Goal: Task Accomplishment & Management: Complete application form

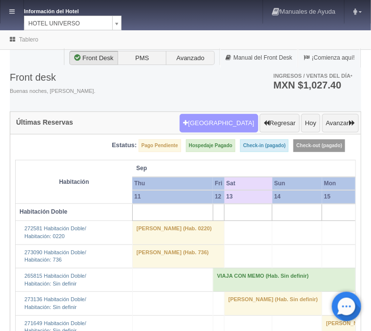
click at [212, 129] on button "[GEOGRAPHIC_DATA]" at bounding box center [219, 123] width 79 height 19
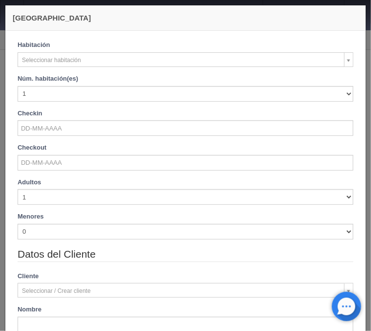
checkbox input "false"
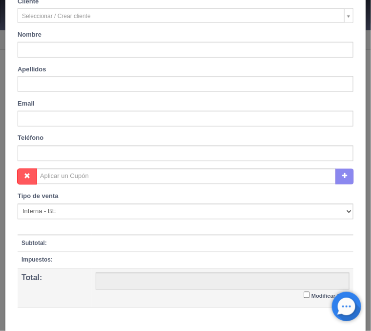
scroll to position [332, 0]
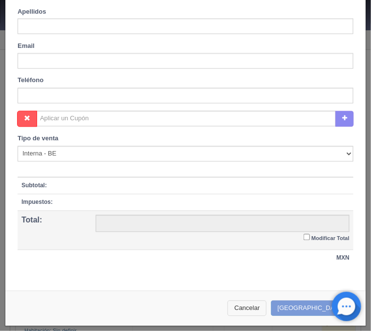
click at [261, 308] on button "Cancelar" at bounding box center [247, 308] width 39 height 16
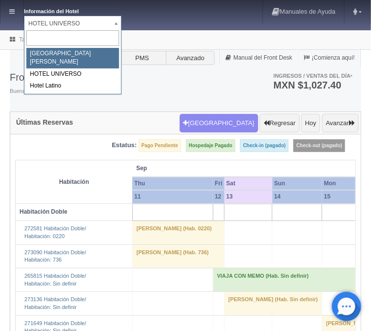
select select "357"
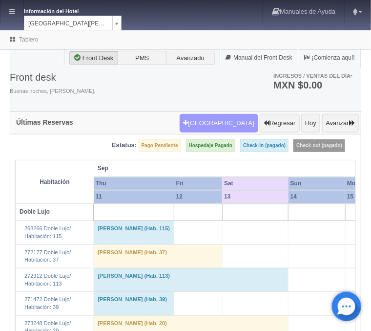
click at [220, 121] on button "[GEOGRAPHIC_DATA]" at bounding box center [219, 123] width 79 height 19
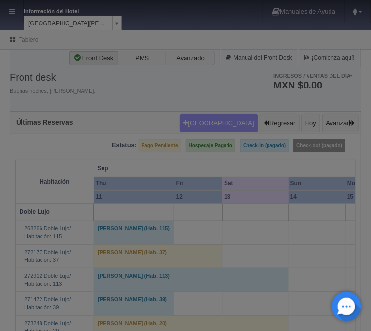
scroll to position [332, 0]
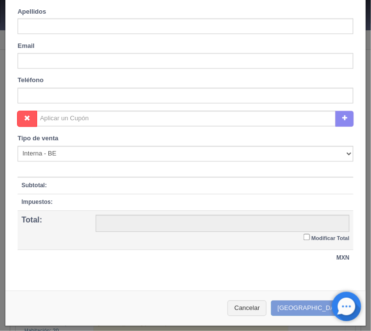
checkbox input "false"
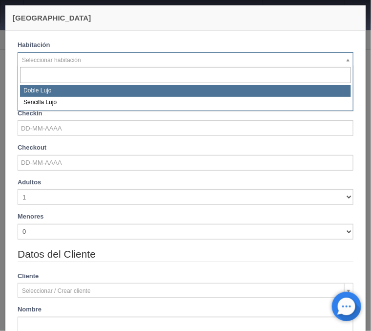
select select "577"
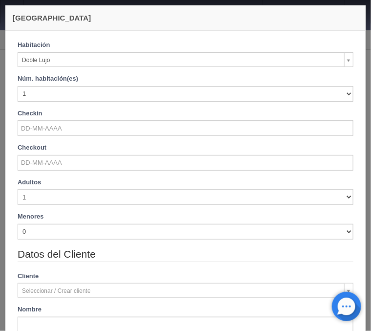
checkbox input "false"
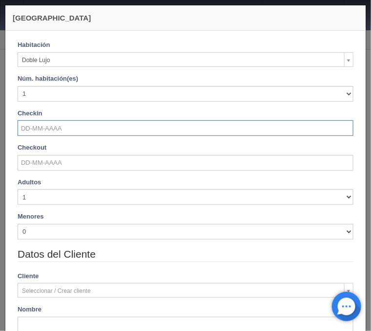
click at [61, 130] on input "text" at bounding box center [186, 128] width 336 height 16
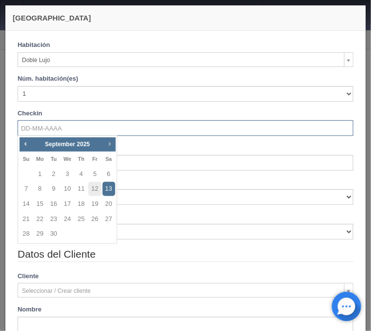
click at [106, 145] on link "Next" at bounding box center [109, 143] width 11 height 11
click at [78, 189] on link "9" at bounding box center [81, 189] width 13 height 14
type input "[DATE]"
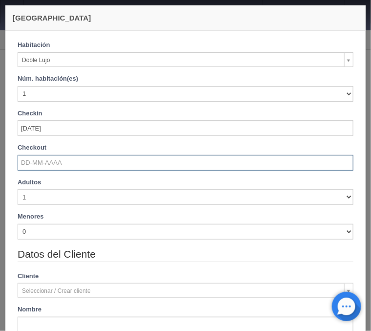
click at [47, 156] on input "text" at bounding box center [186, 163] width 336 height 16
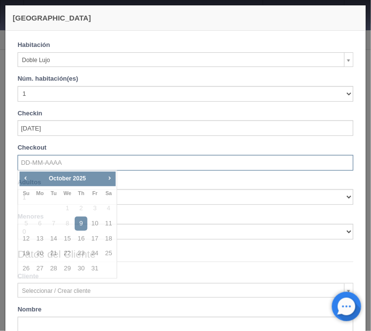
checkbox input "false"
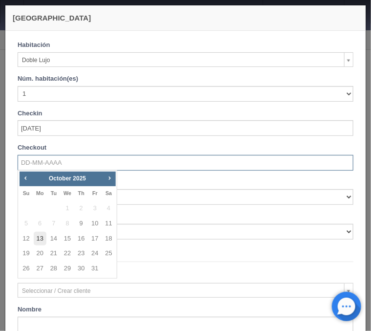
click at [43, 240] on link "13" at bounding box center [40, 239] width 13 height 14
type input "[DATE]"
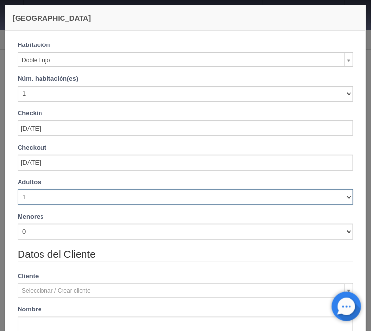
click at [18, 189] on select "1 2 3 4 5 6 7 8 9 10" at bounding box center [186, 197] width 336 height 16
checkbox input "false"
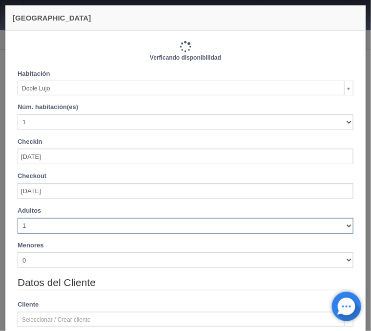
select select "2"
click option "2" at bounding box center [0, 0] width 0 height 0
checkbox input "false"
type input "4880.00"
checkbox input "false"
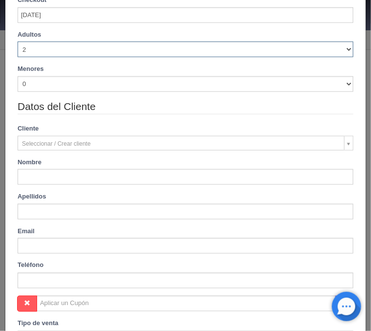
scroll to position [196, 0]
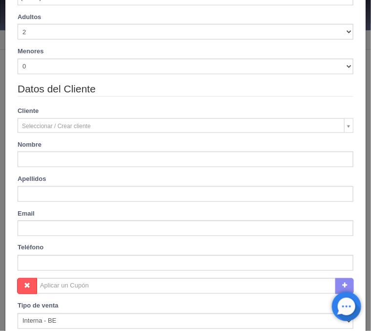
type input "Windy"
type input "[PERSON_NAME]"
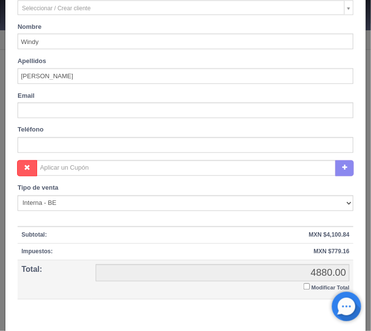
scroll to position [363, 0]
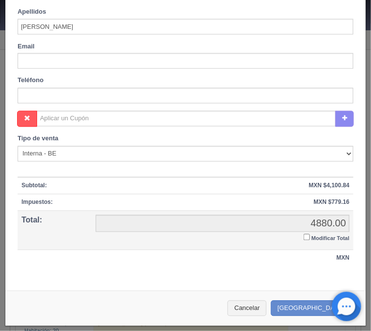
click at [308, 237] on input "Modificar Total" at bounding box center [307, 237] width 6 height 6
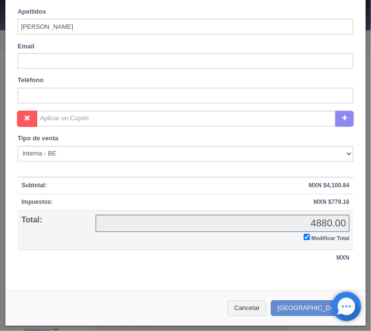
checkbox input "true"
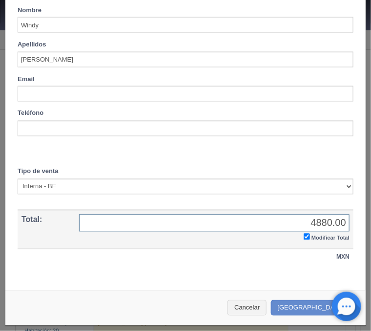
scroll to position [330, 0]
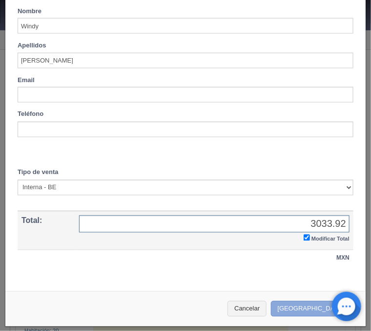
type input "3033.92"
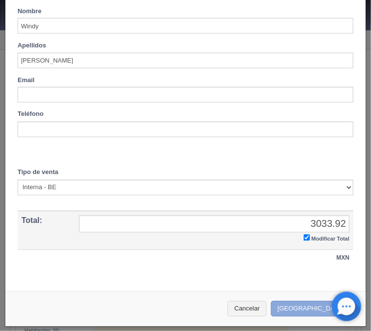
click at [318, 310] on button "[GEOGRAPHIC_DATA]" at bounding box center [313, 309] width 85 height 16
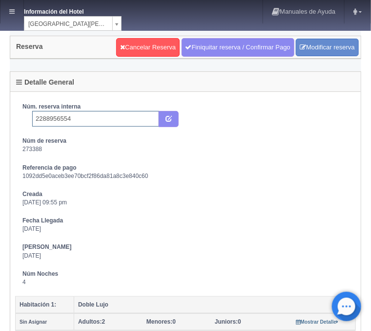
click at [90, 115] on input "2288956554" at bounding box center [95, 119] width 127 height 16
type input "2288956554 Expedia"
click at [168, 111] on dt "Núm. reserva interna" at bounding box center [185, 107] width 326 height 8
click at [167, 121] on icon "submit" at bounding box center [169, 118] width 6 height 6
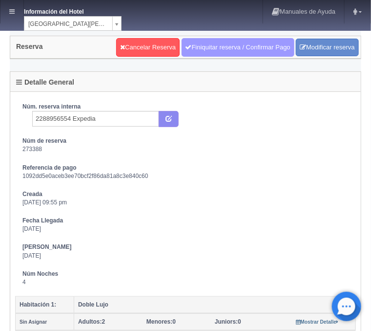
click at [229, 46] on link "Finiquitar reserva / Confirmar Pago" at bounding box center [238, 47] width 113 height 19
